Goal: Navigation & Orientation: Find specific page/section

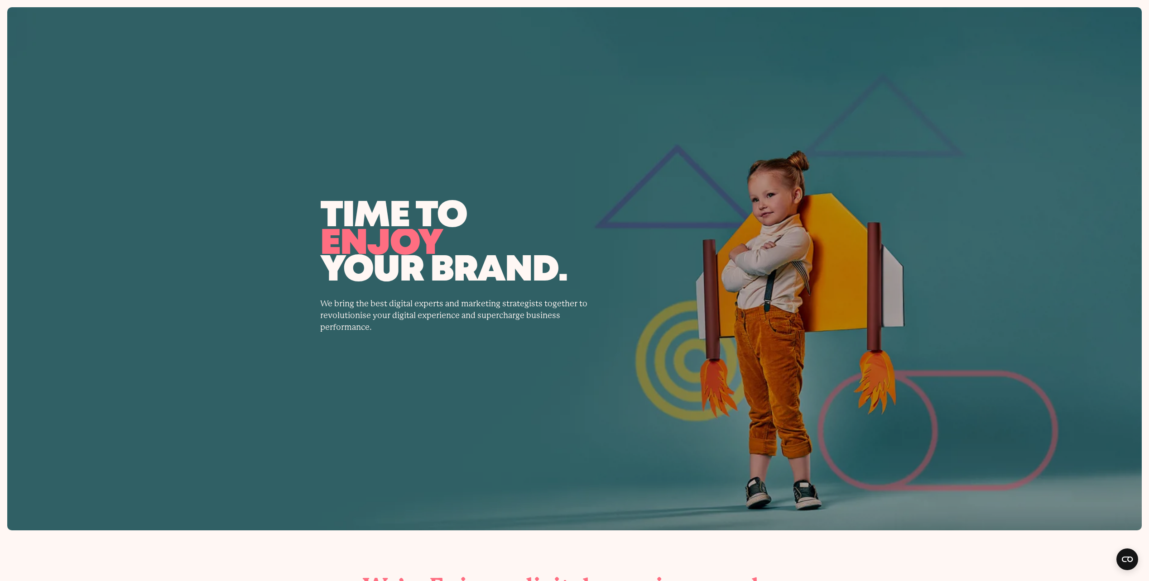
scroll to position [3524, 0]
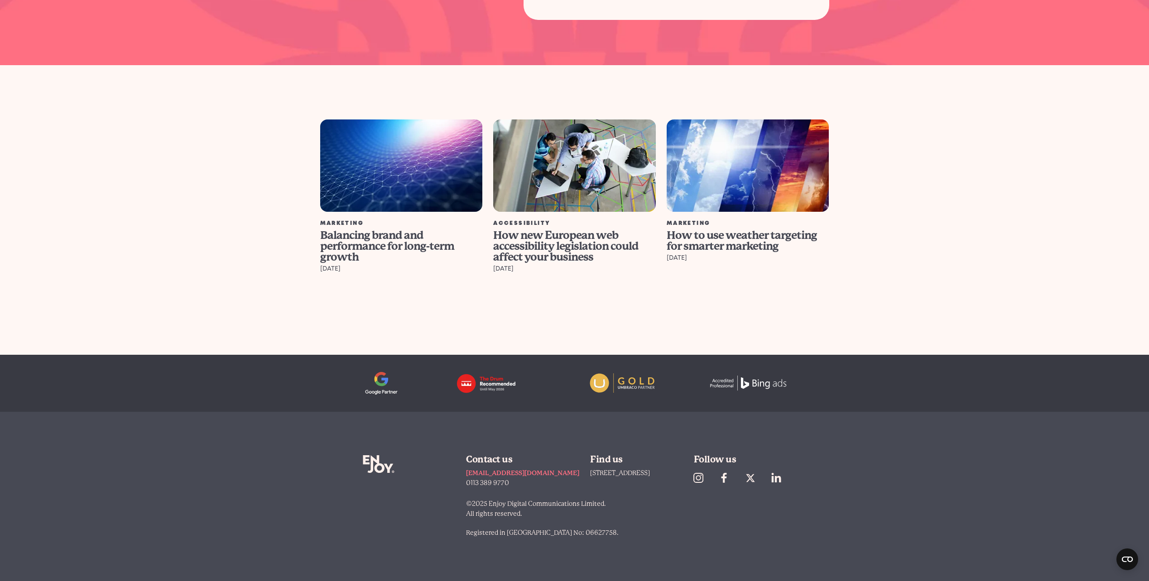
click at [883, 285] on section "Marketing Balancing brand and performance for long-term growth [DATE] Accessibi…" at bounding box center [574, 205] width 1149 height 170
drag, startPoint x: 883, startPoint y: 285, endPoint x: 880, endPoint y: 191, distance: 93.8
click at [882, 191] on section "Marketing Balancing brand and performance for long-term growth [DATE] Accessibi…" at bounding box center [574, 205] width 1149 height 170
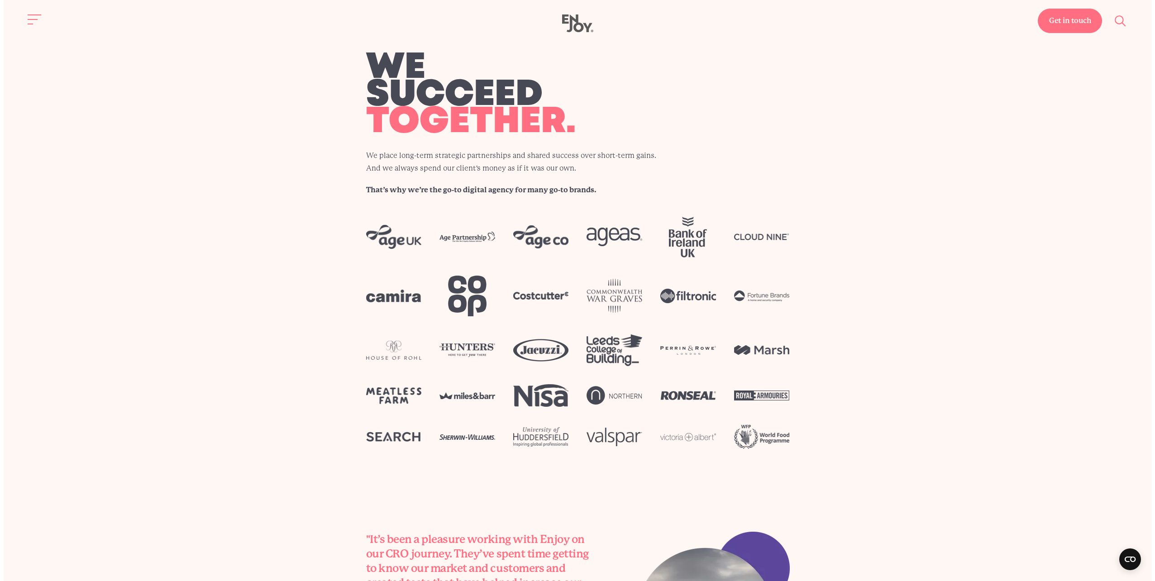
scroll to position [2301, 0]
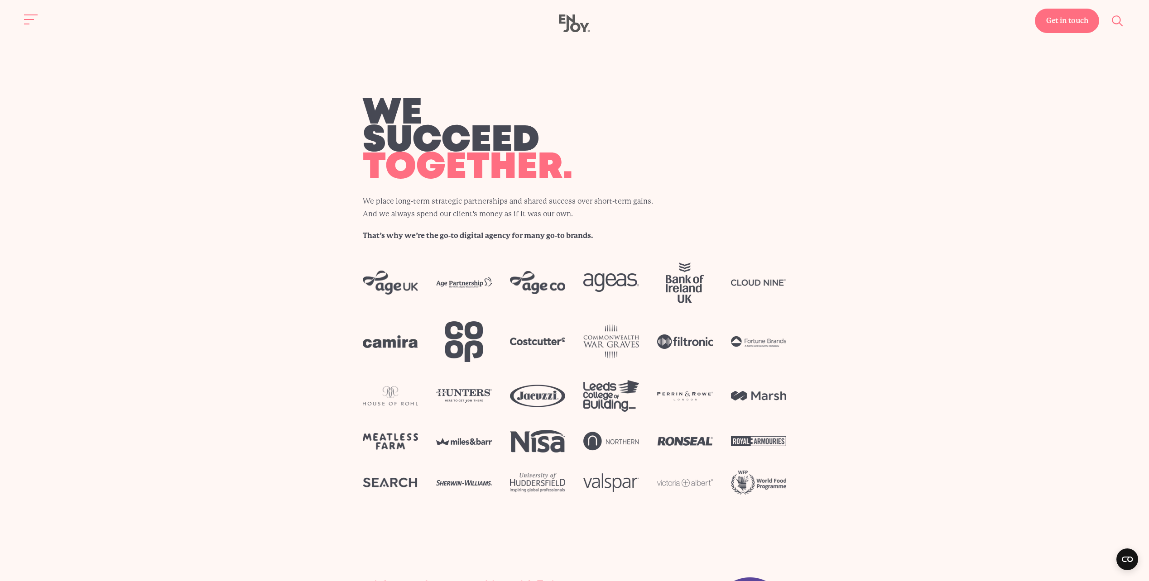
click at [26, 18] on button "Site navigation" at bounding box center [31, 19] width 19 height 19
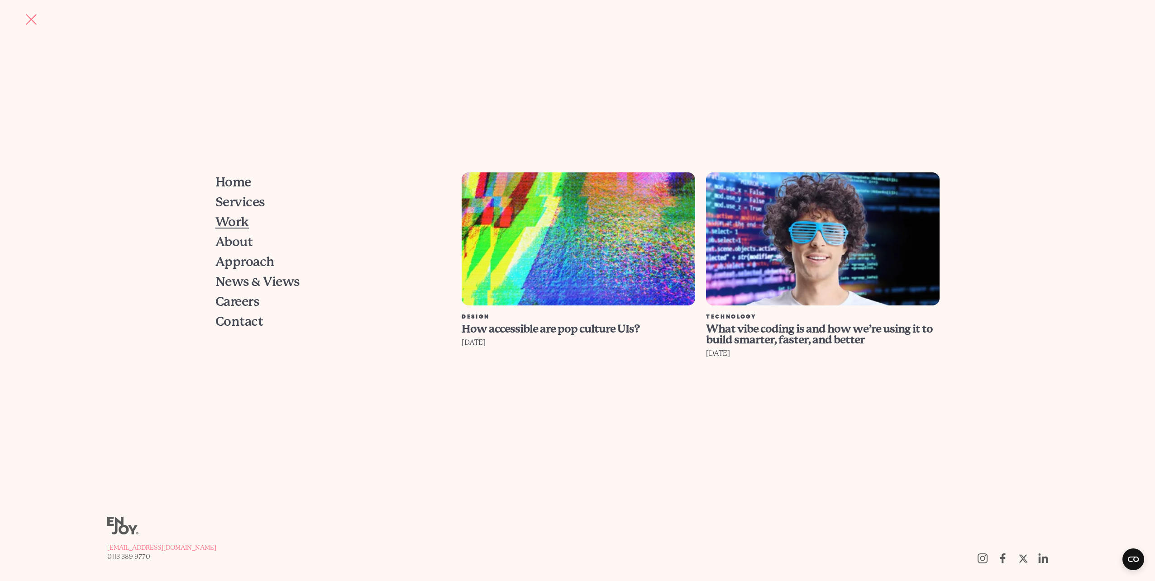
click at [249, 220] on link "Work" at bounding box center [324, 222] width 217 height 20
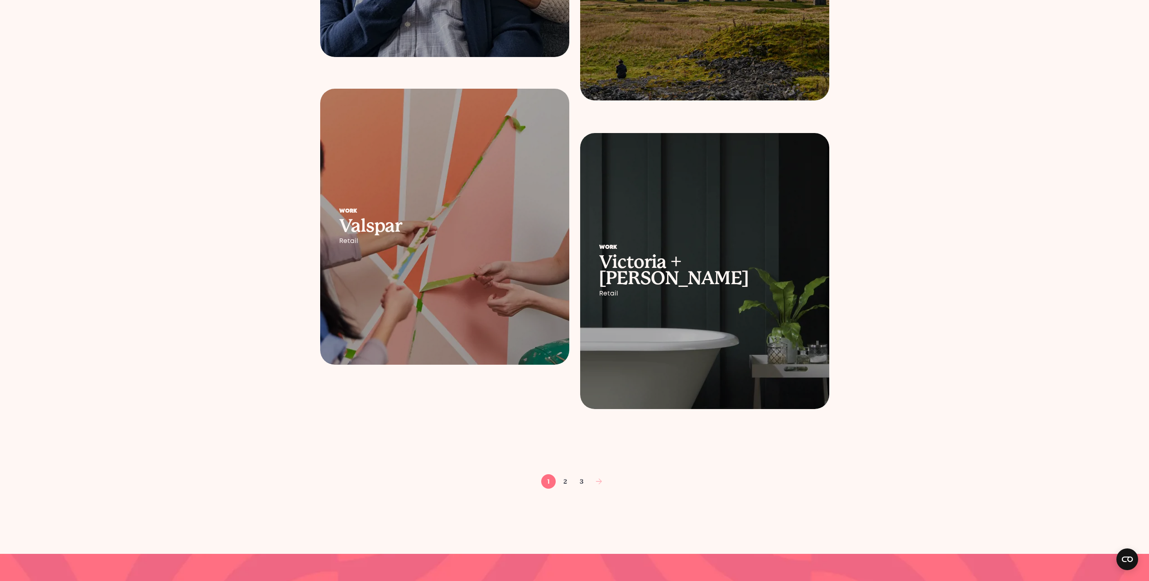
scroll to position [1494, 0]
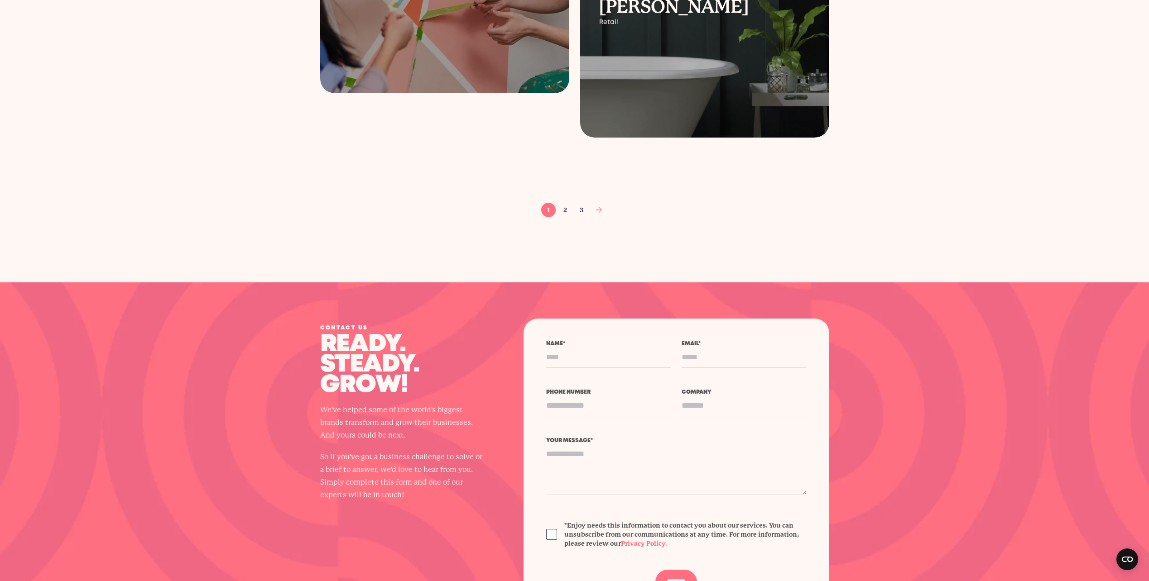
click at [593, 212] on link at bounding box center [598, 210] width 14 height 14
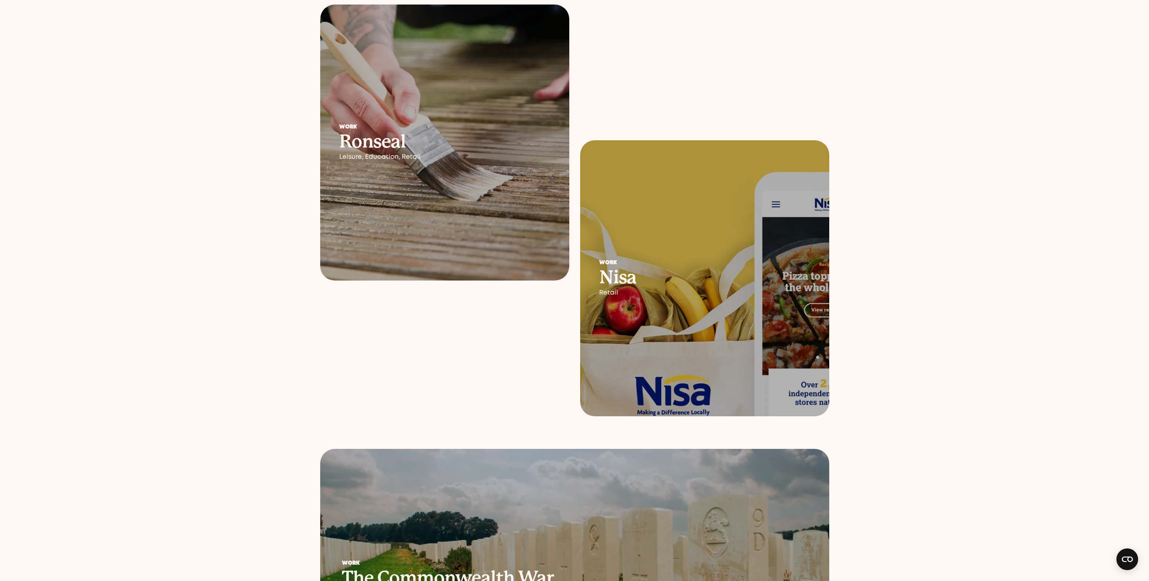
scroll to position [272, 0]
